Goal: Task Accomplishment & Management: Use online tool/utility

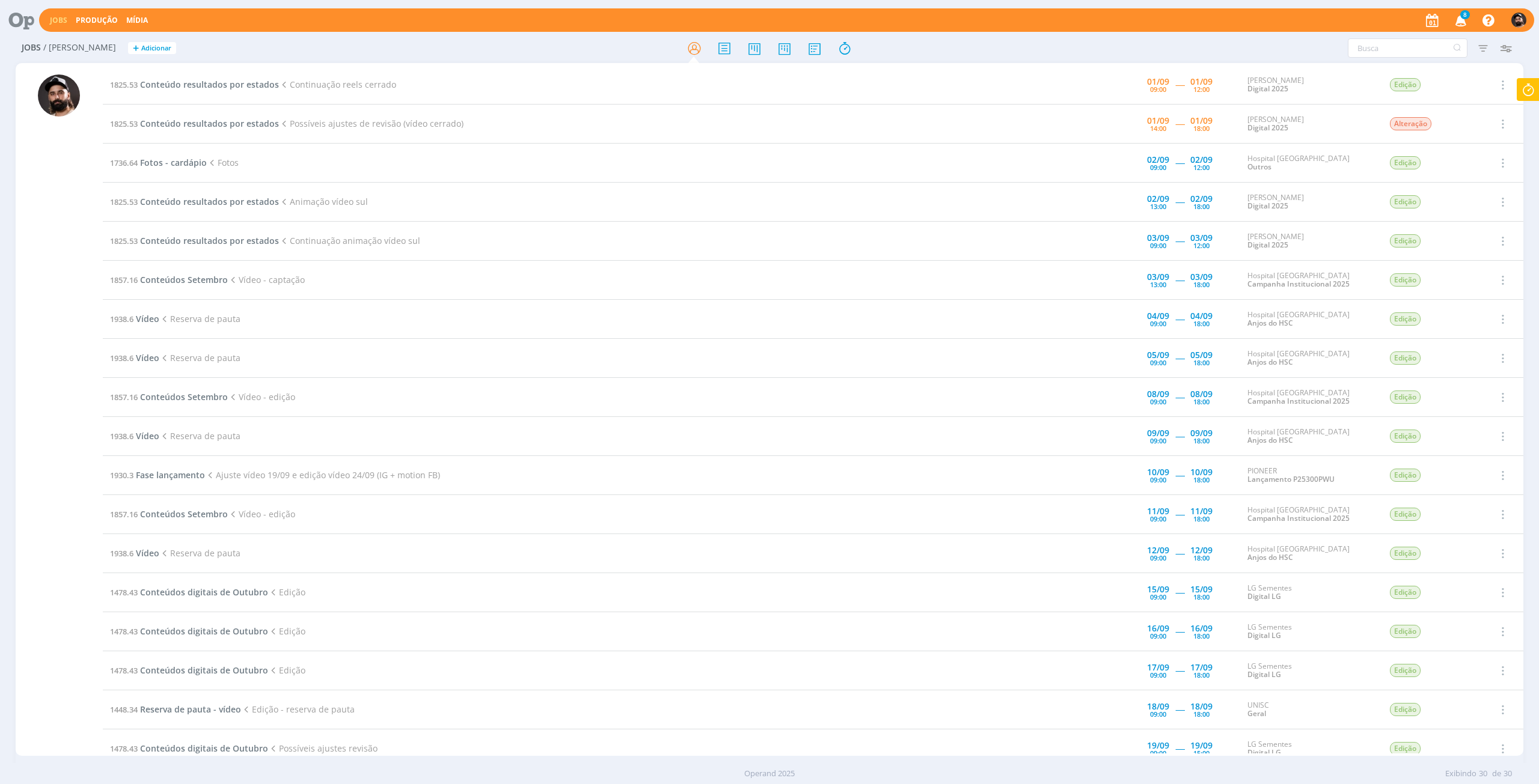
click at [1538, 90] on icon at bounding box center [1528, 90] width 22 height 23
click at [1491, 125] on span "Conteúdo resultados por estados" at bounding box center [1459, 129] width 131 height 24
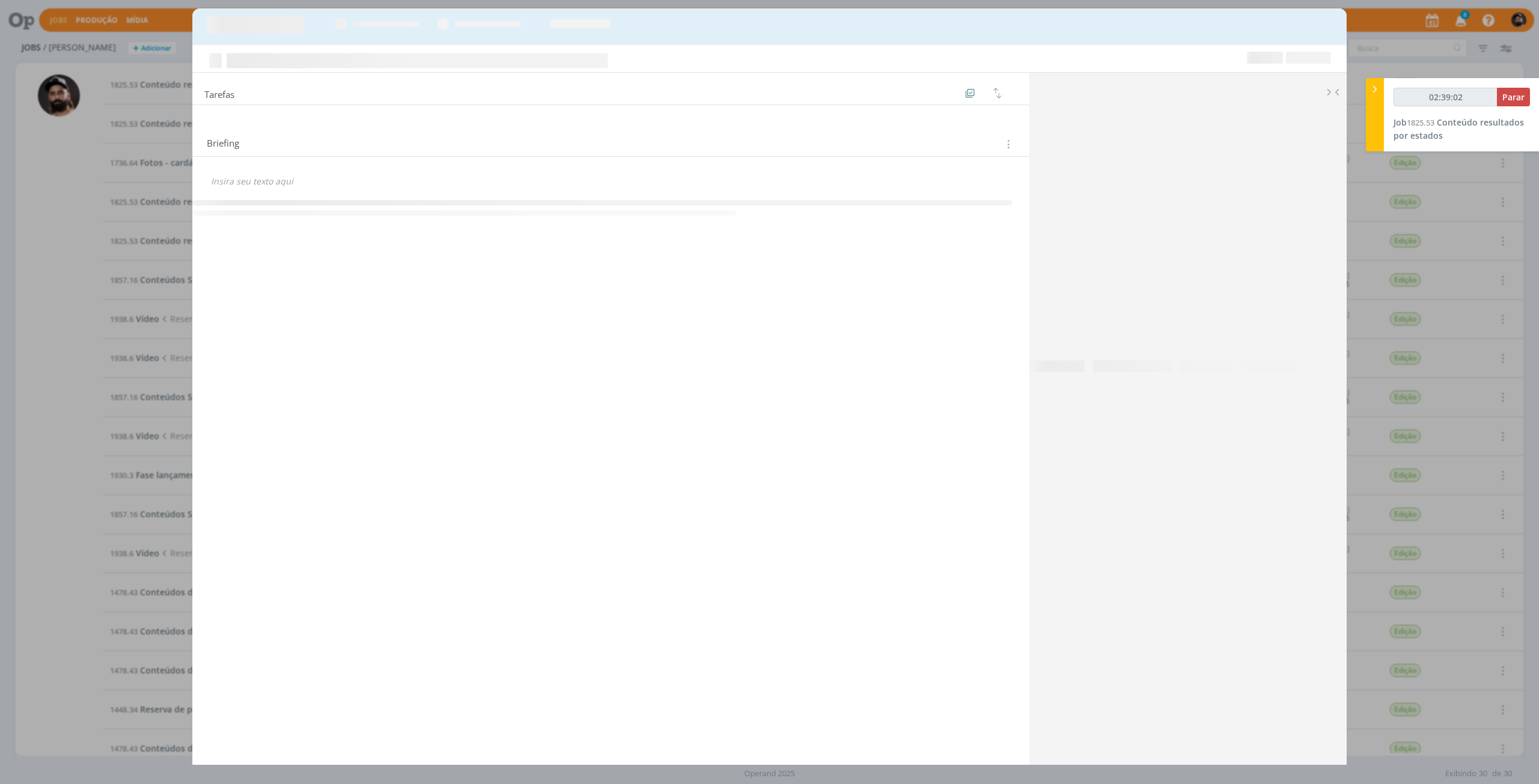
type input "02:39:03"
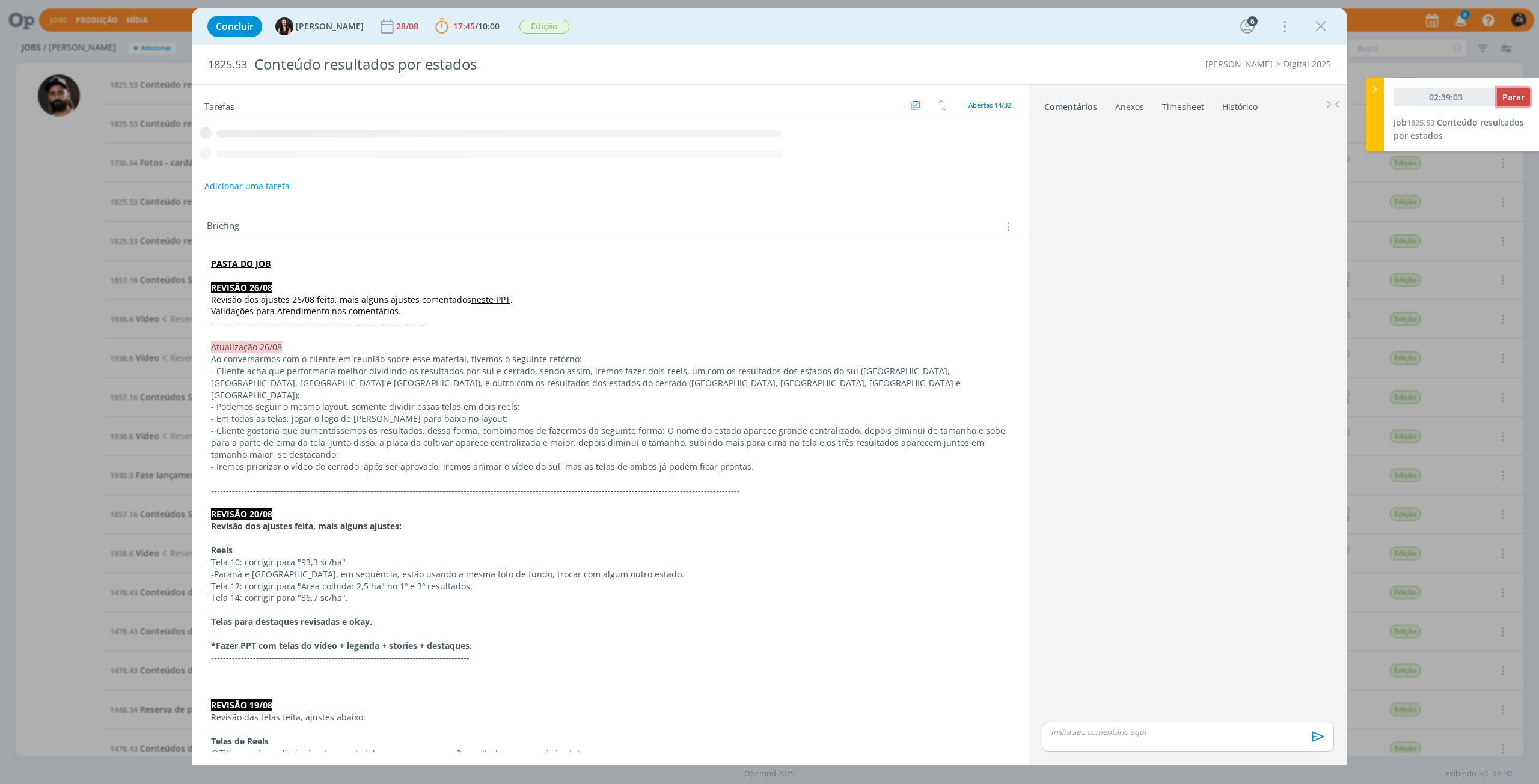
click at [1513, 96] on span "Parar" at bounding box center [1513, 97] width 22 height 12
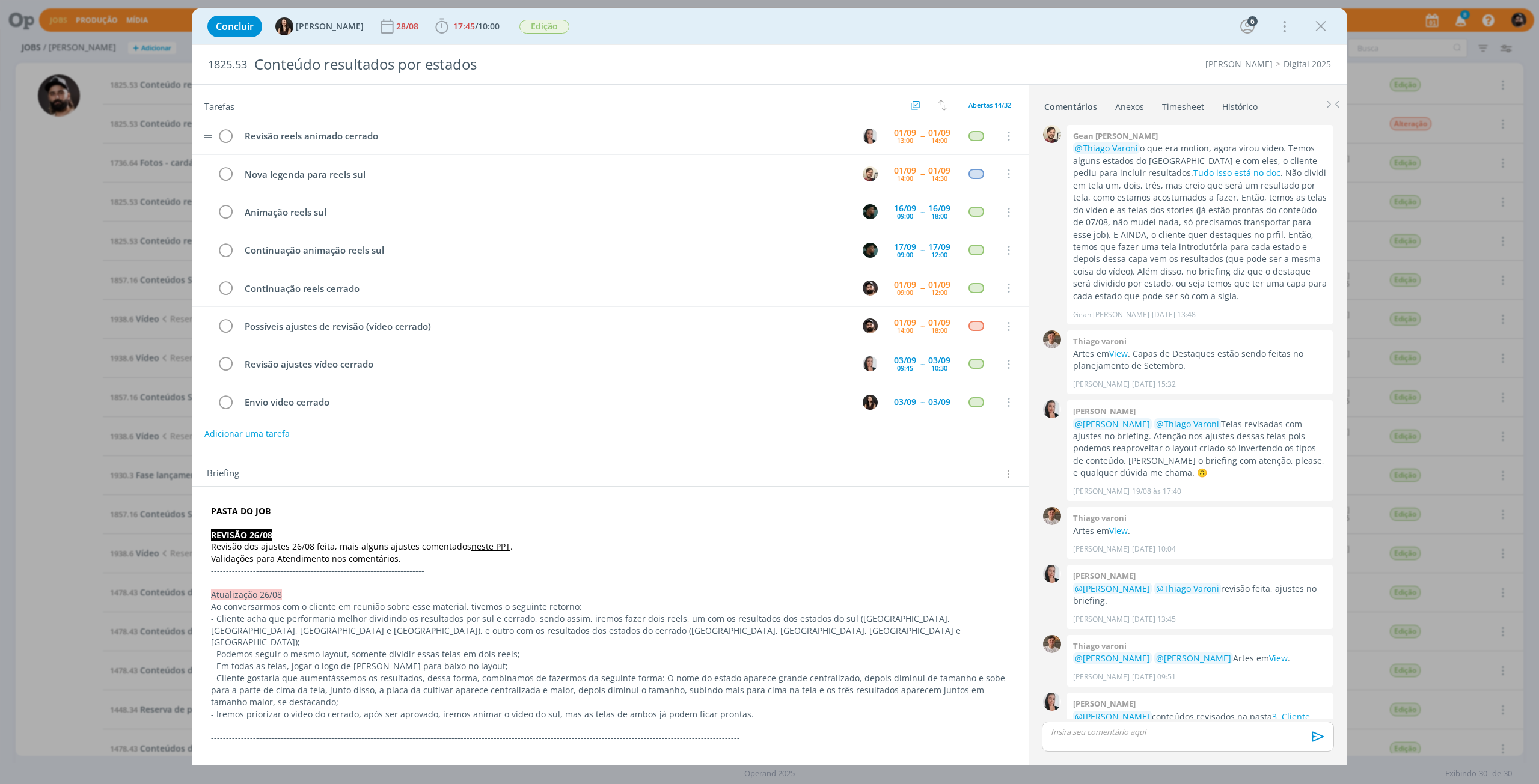
scroll to position [519, 0]
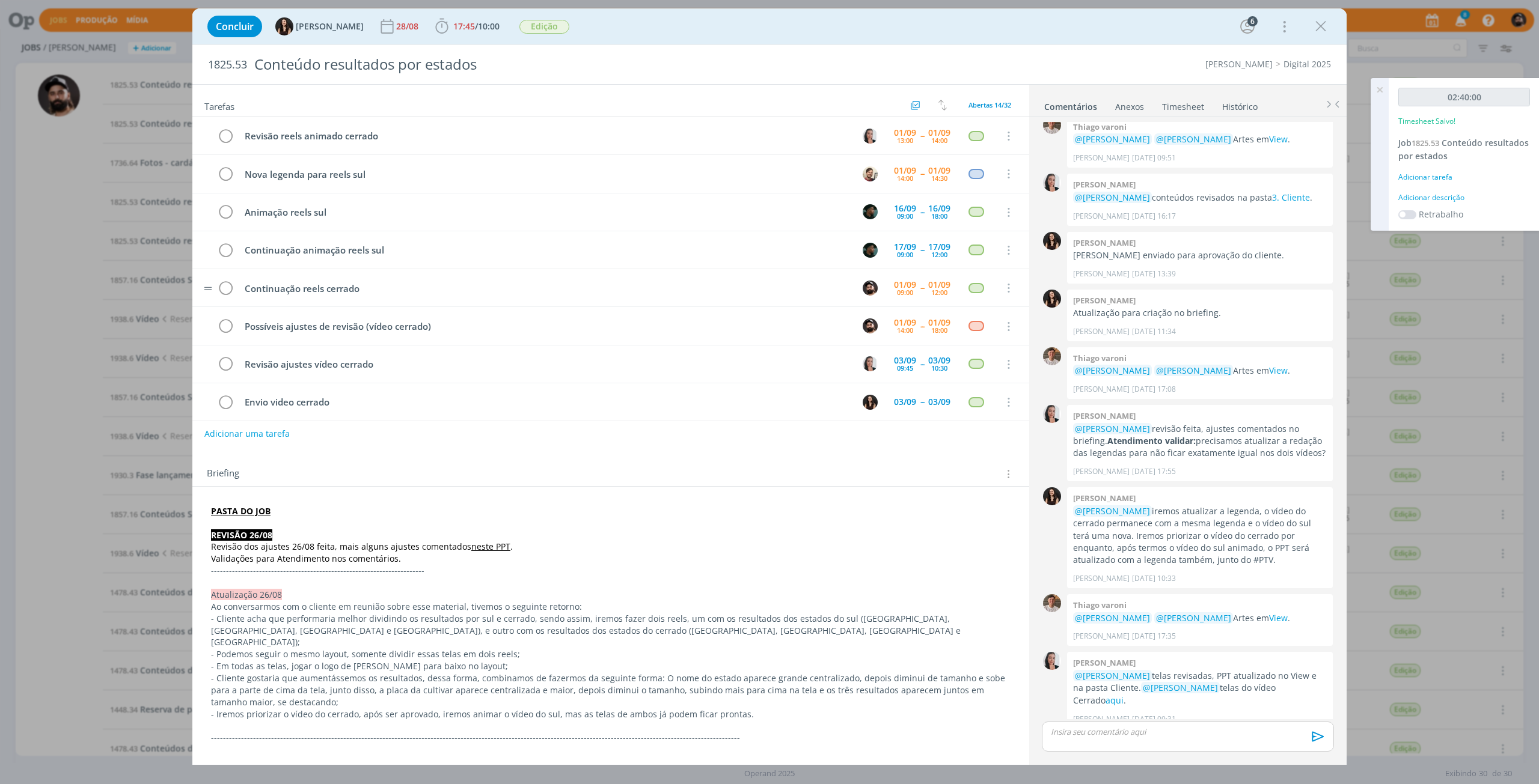
click at [504, 299] on tr "Continuação reels cerrado [DATE] 09:00 -- [DATE] 12:00 Cancelar" at bounding box center [610, 288] width 837 height 38
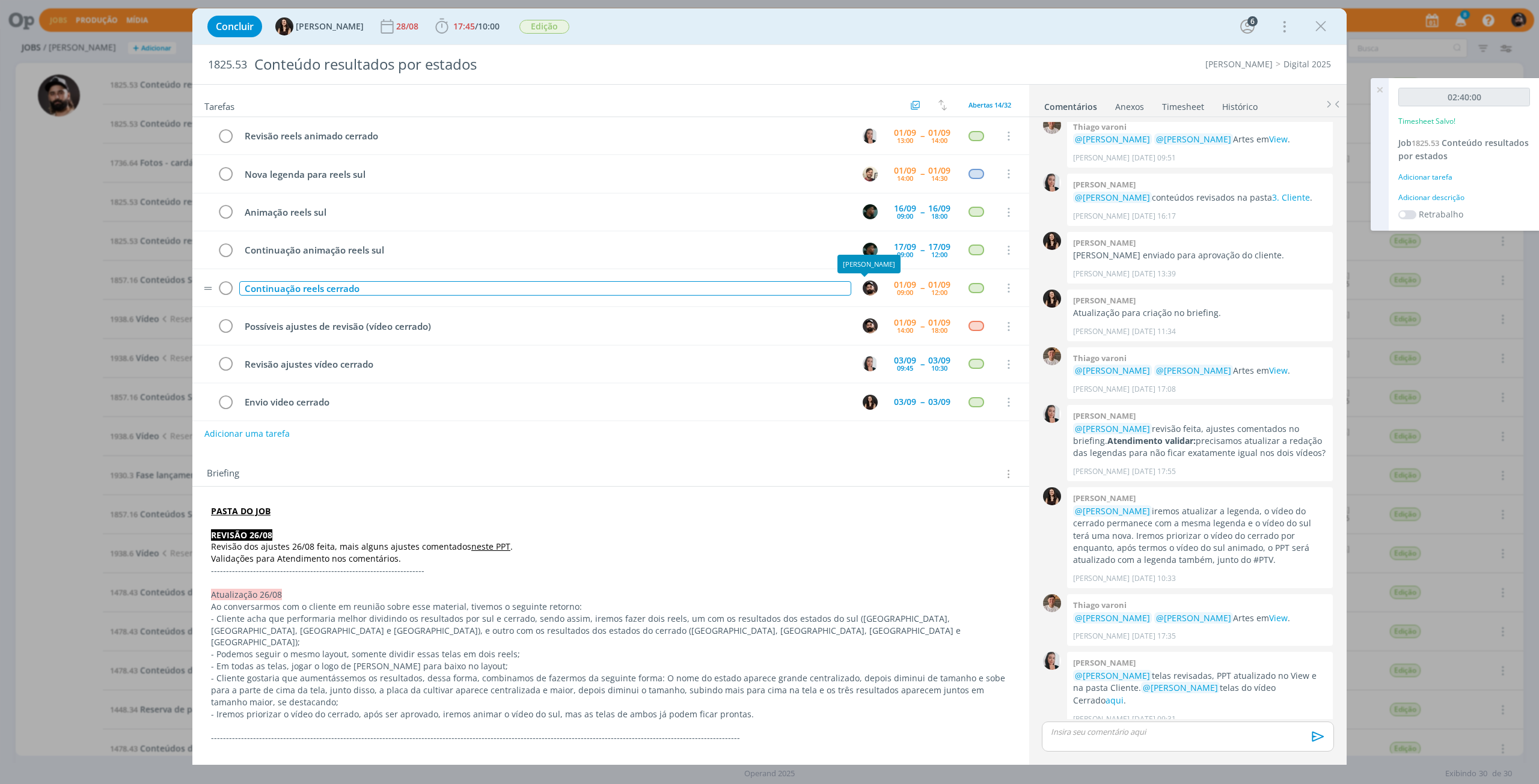
click at [817, 284] on div "Continuação reels cerrado" at bounding box center [545, 289] width 612 height 15
copy div "Continuação reels cerrado"
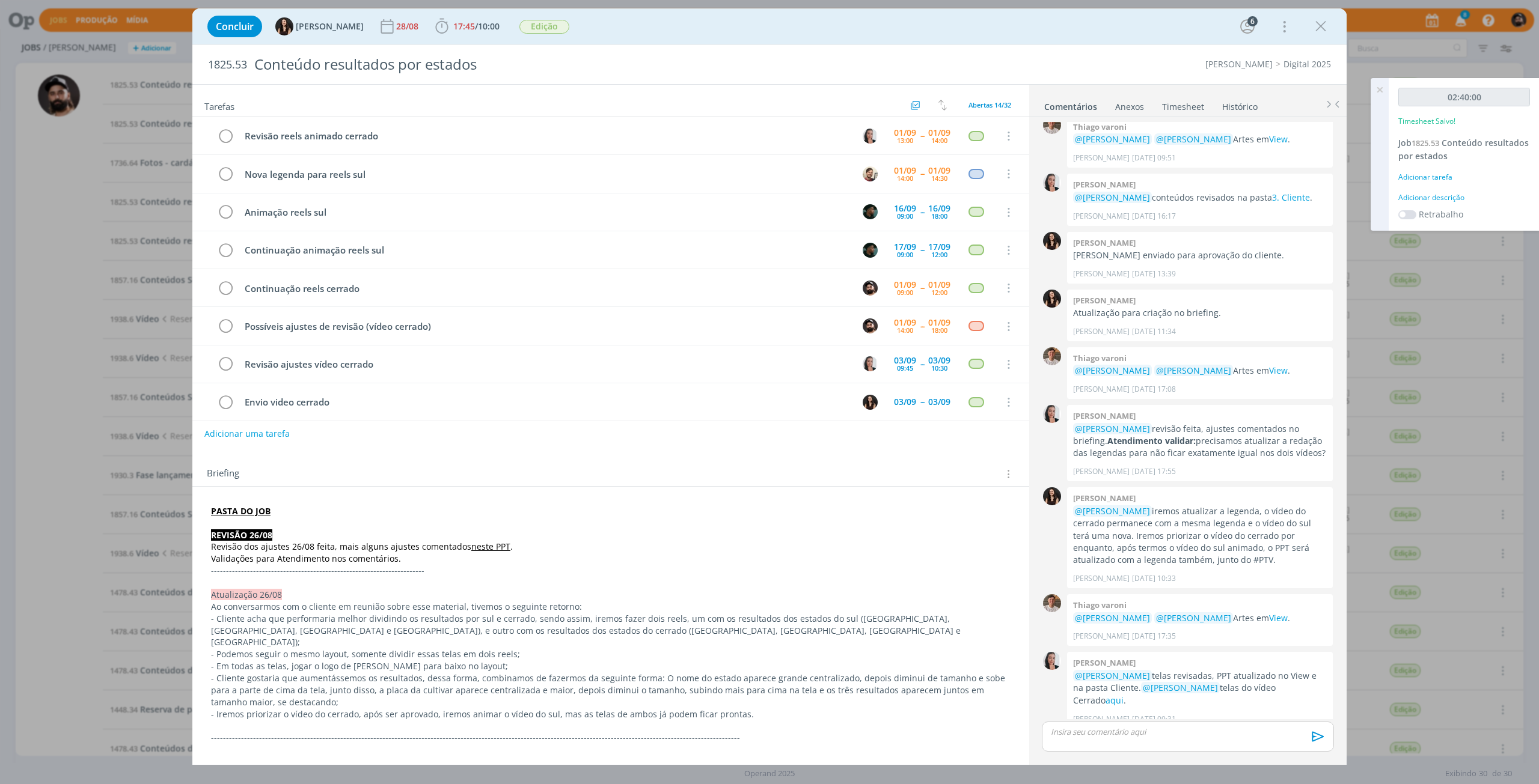
click at [1428, 203] on div "02:40:00 Timesheet Salvo! Job 1825.53 Conteúdo resultados por estados Adicionar…" at bounding box center [1464, 154] width 151 height 152
click at [1453, 199] on div "Adicionar descrição" at bounding box center [1463, 197] width 131 height 11
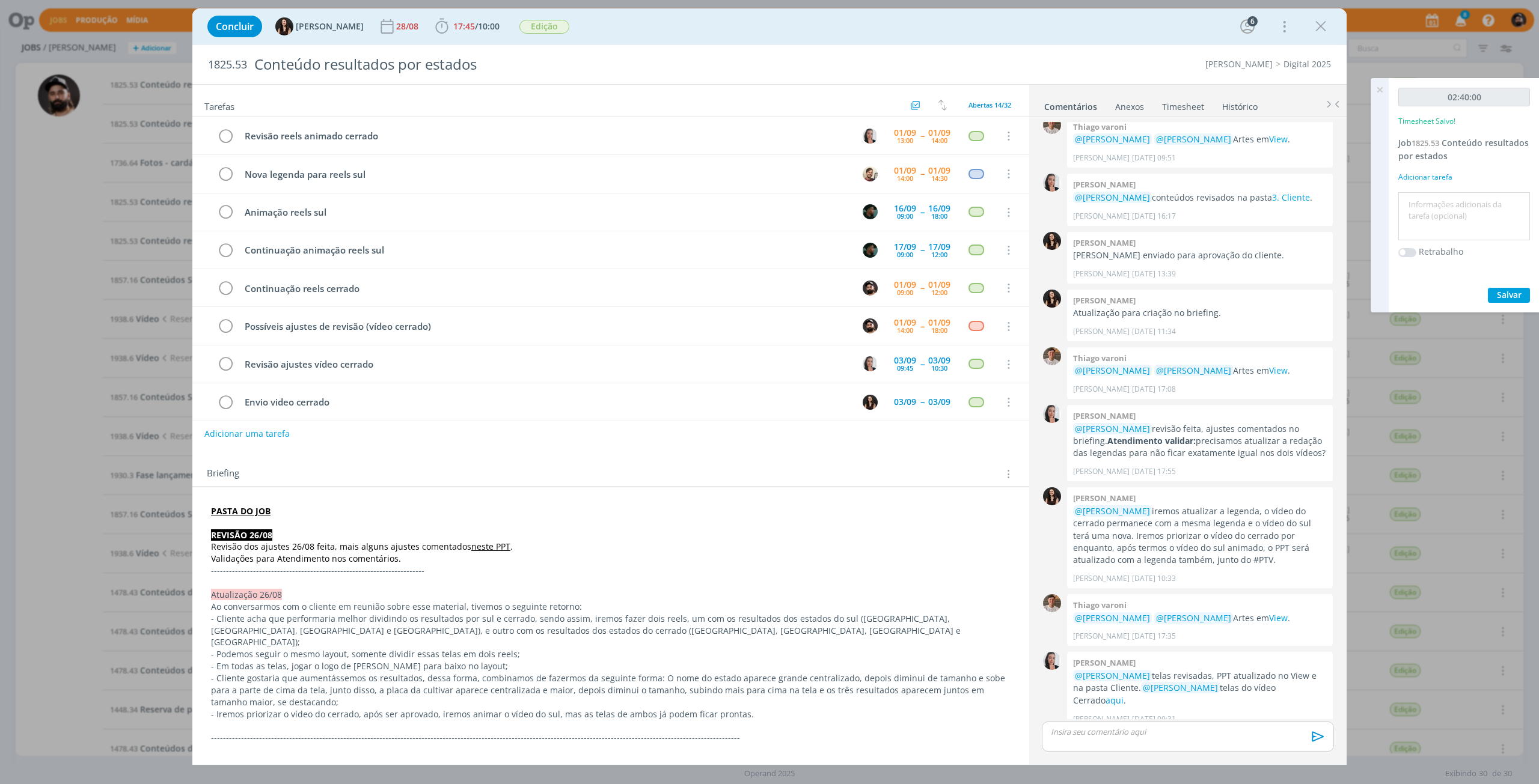
click at [1454, 211] on textarea at bounding box center [1464, 216] width 125 height 43
paste textarea "Continuação reels cerrado"
type textarea "Continuação reels cerrado"
drag, startPoint x: 1508, startPoint y: 289, endPoint x: 1511, endPoint y: 282, distance: 7.6
click at [1508, 289] on span "Salvar" at bounding box center [1509, 295] width 25 height 12
